Goal: Information Seeking & Learning: Learn about a topic

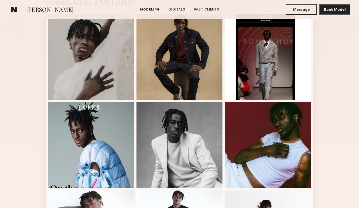
scroll to position [148, 0]
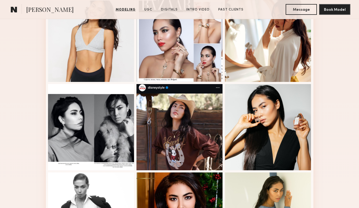
scroll to position [276, 0]
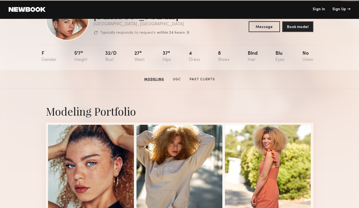
scroll to position [34, 0]
